Goal: Information Seeking & Learning: Check status

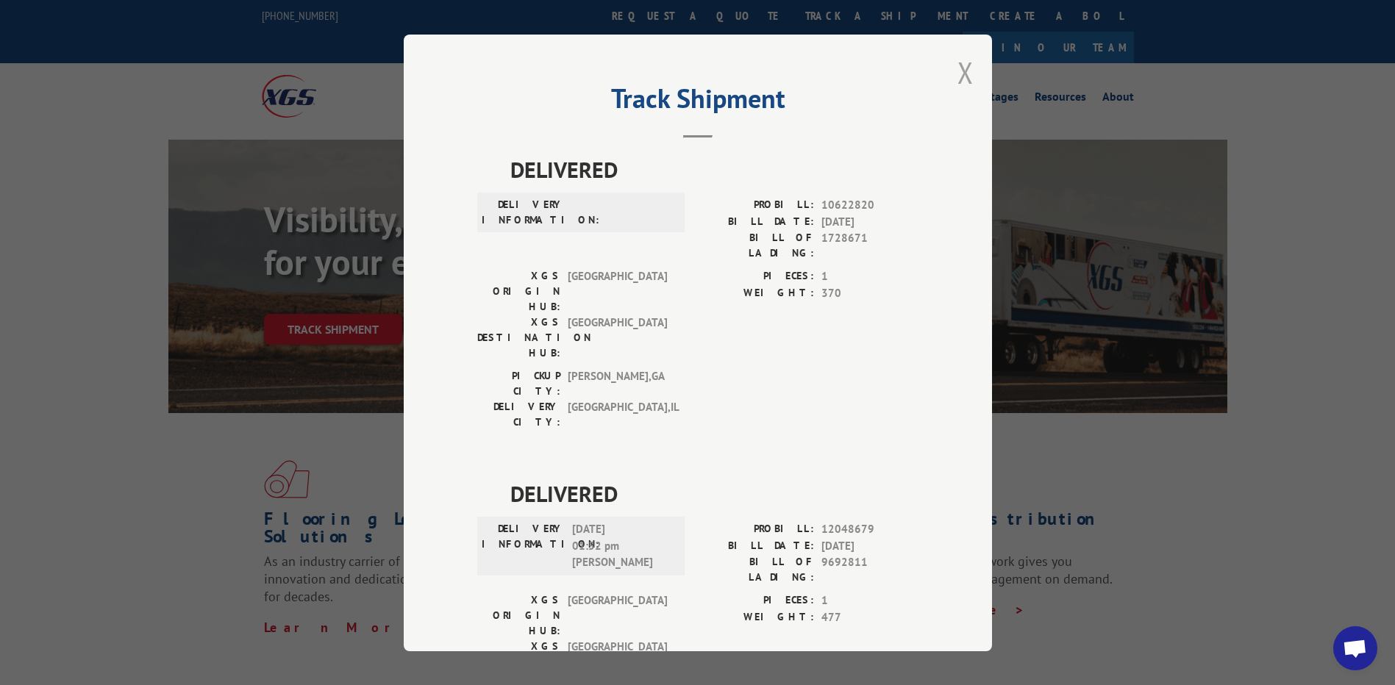
click at [957, 71] on button "Close modal" at bounding box center [965, 72] width 16 height 39
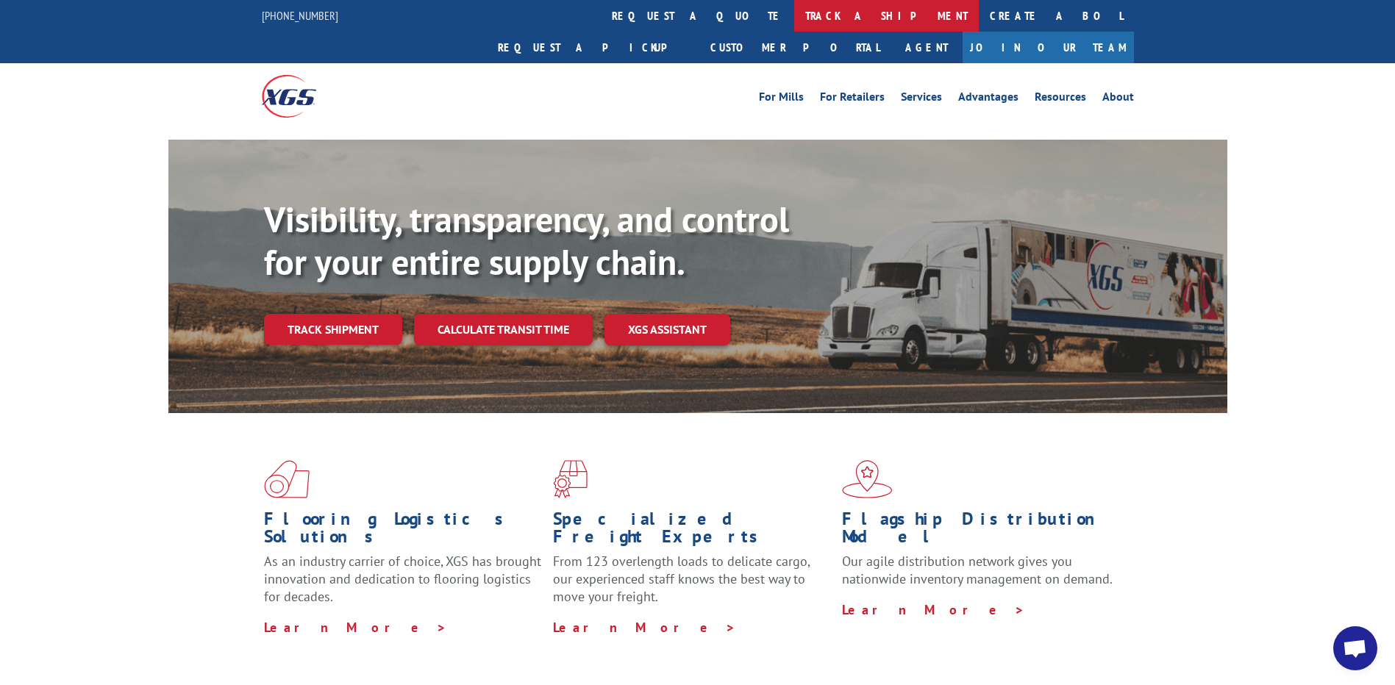
click at [794, 15] on link "track a shipment" at bounding box center [886, 16] width 185 height 32
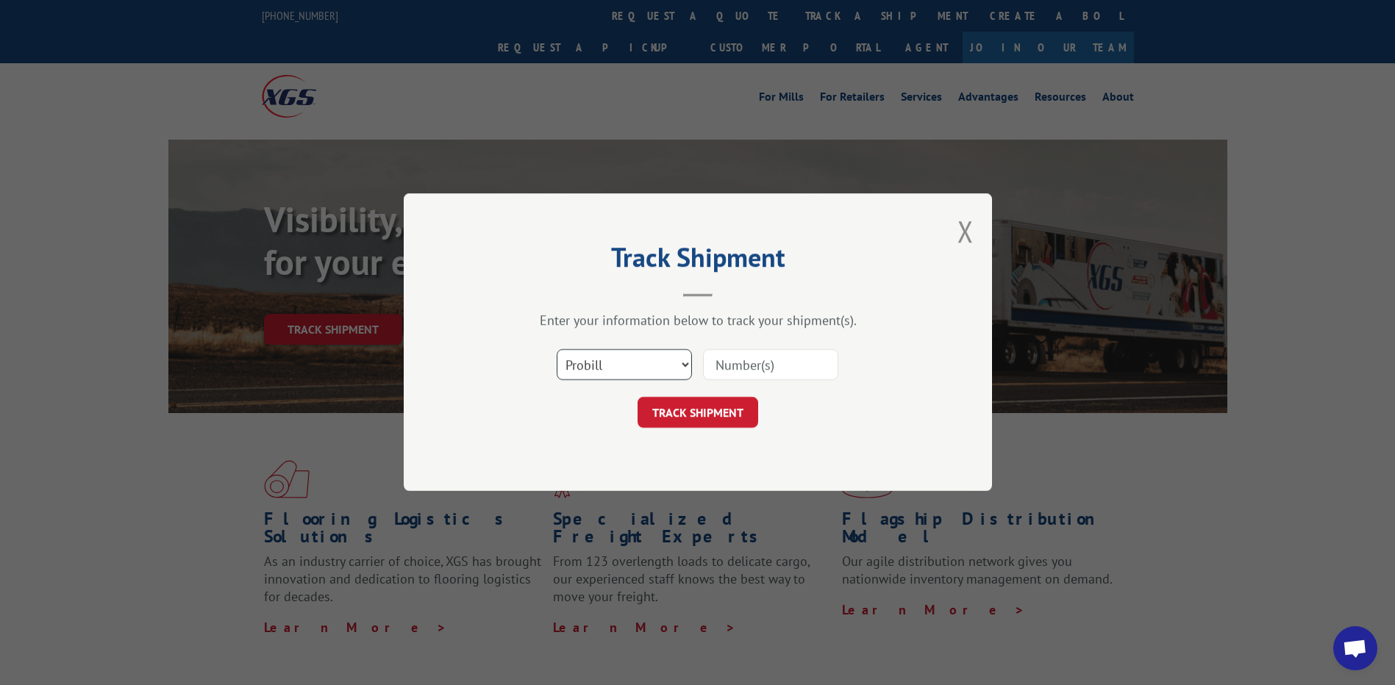
click at [671, 365] on select "Select category... Probill BOL PO" at bounding box center [624, 365] width 135 height 31
select select "po"
click at [557, 350] on select "Select category... Probill BOL PO" at bounding box center [624, 365] width 135 height 31
click at [780, 357] on input at bounding box center [770, 365] width 135 height 31
paste input "64538404"
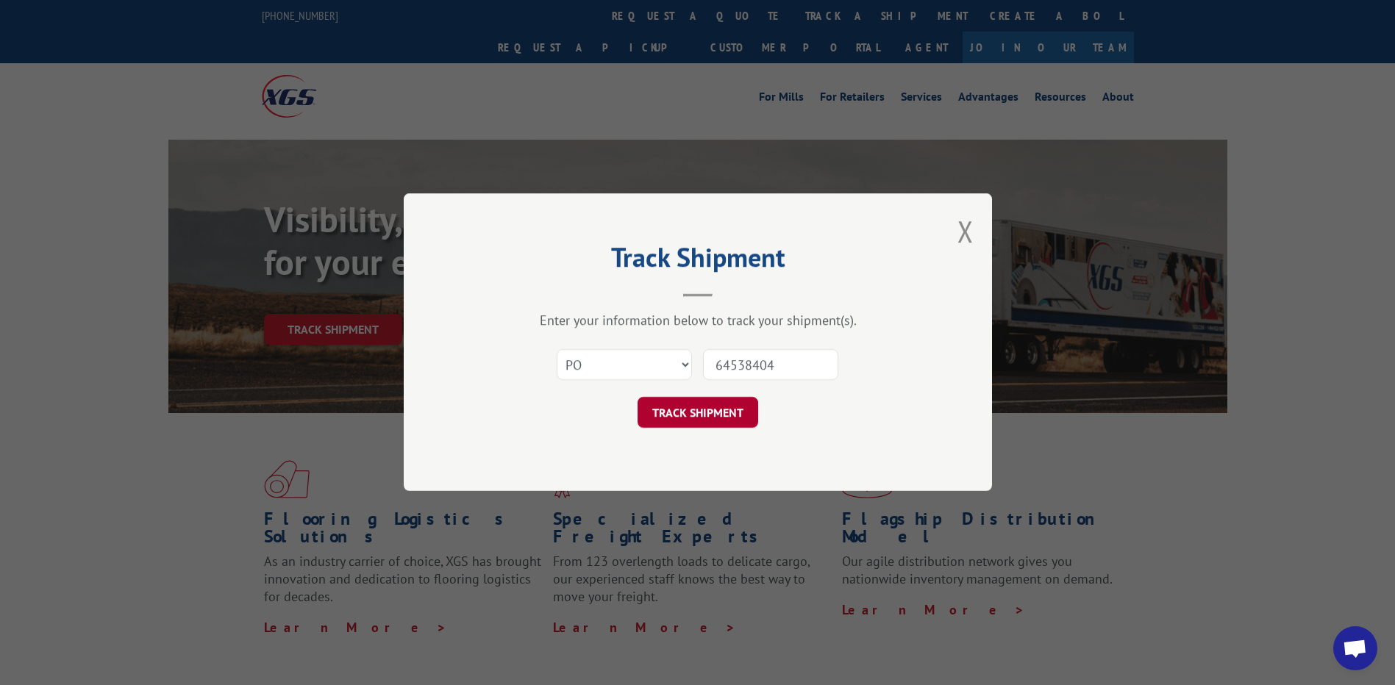
type input "64538404"
click at [706, 411] on button "TRACK SHIPMENT" at bounding box center [697, 413] width 121 height 31
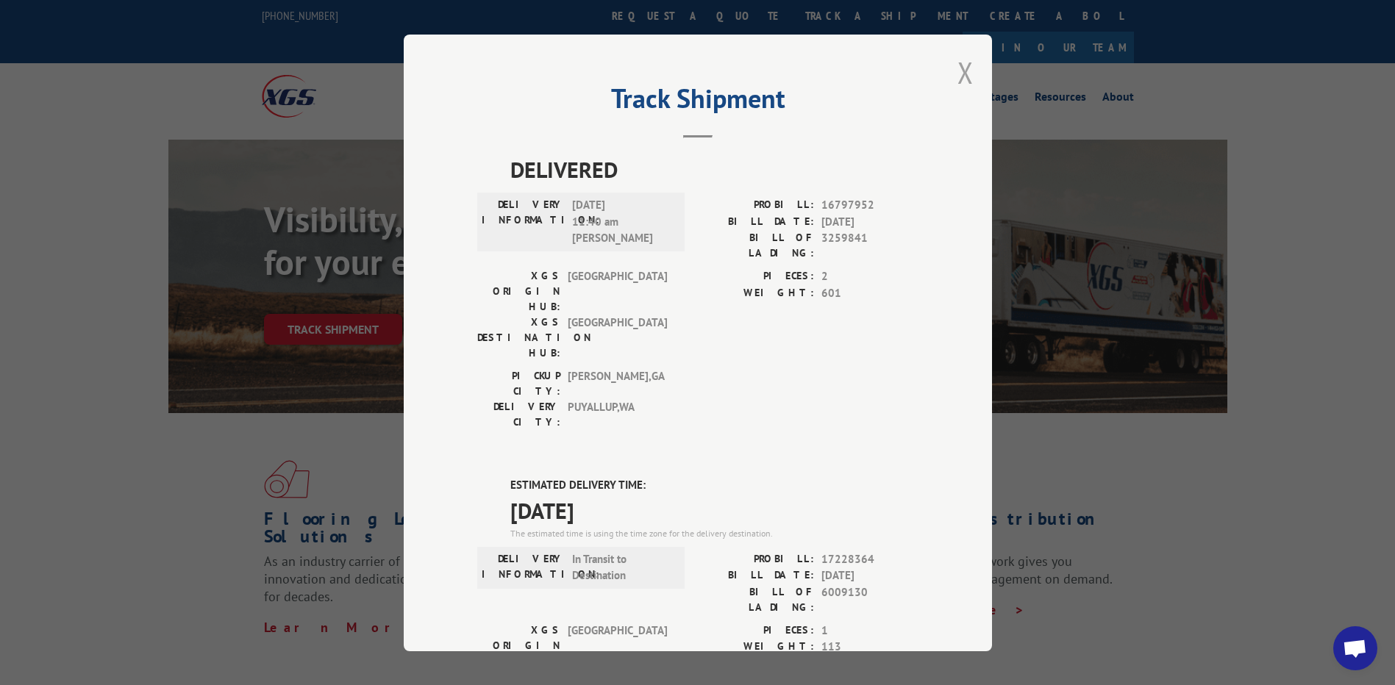
click at [957, 74] on button "Close modal" at bounding box center [965, 72] width 16 height 39
